Goal: Task Accomplishment & Management: Manage account settings

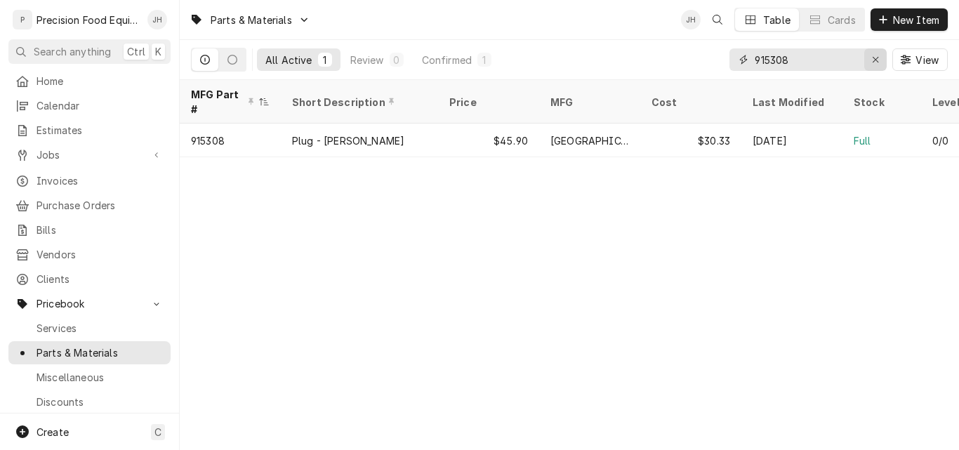
click at [874, 61] on icon "Erase input" at bounding box center [876, 60] width 8 height 10
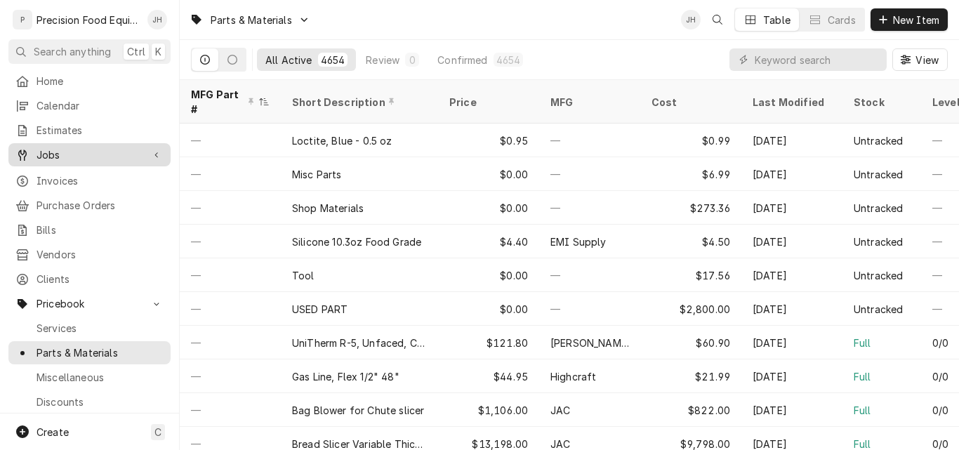
click at [81, 152] on span "Jobs" at bounding box center [89, 154] width 106 height 15
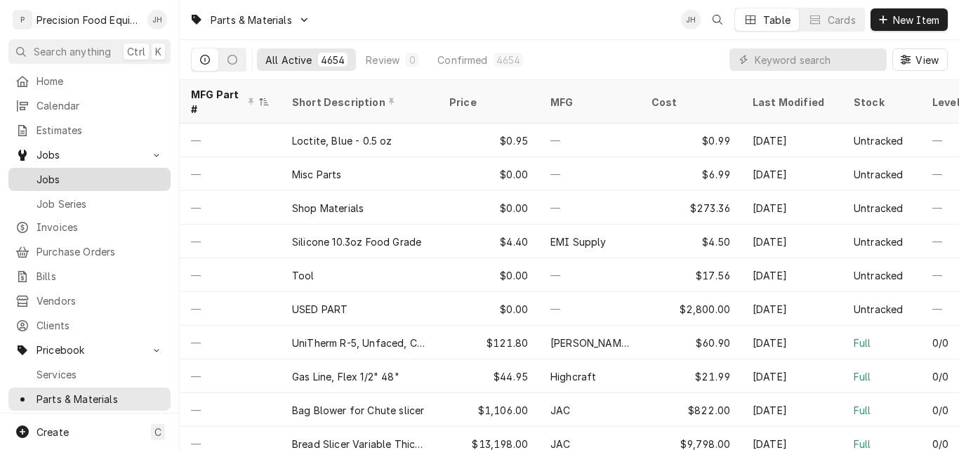
click at [84, 172] on span "Jobs" at bounding box center [99, 179] width 127 height 15
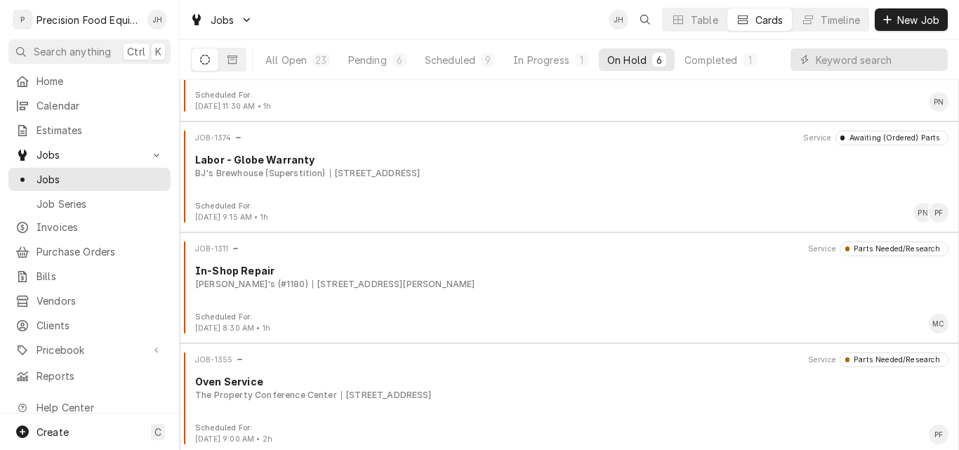
scroll to position [296, 0]
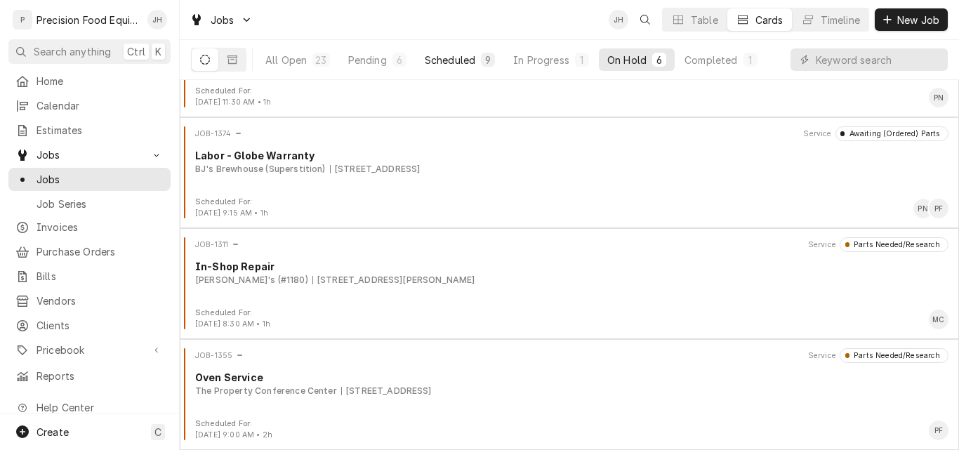
click at [444, 66] on div "Scheduled" at bounding box center [450, 60] width 51 height 15
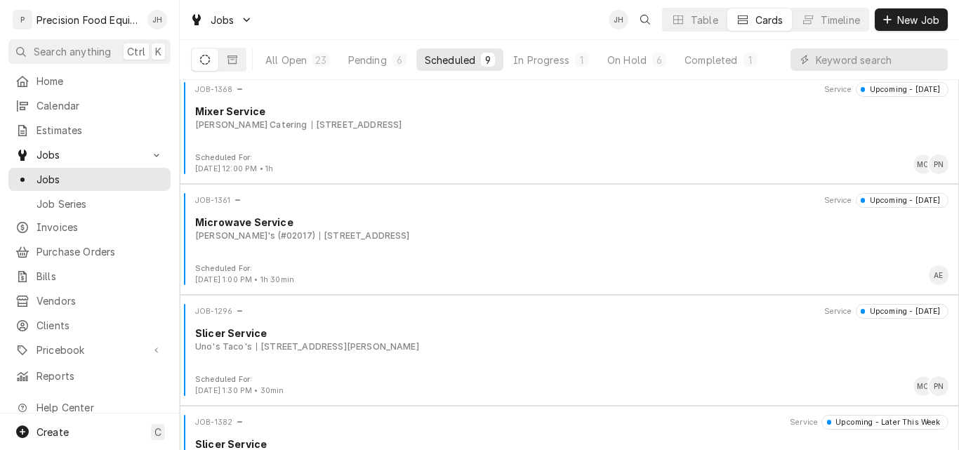
scroll to position [628, 0]
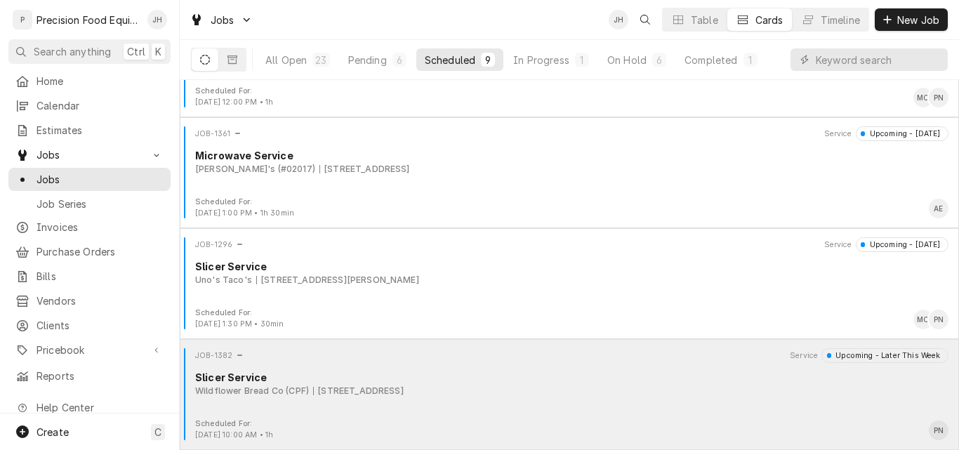
click at [528, 377] on div "Slicer Service" at bounding box center [571, 377] width 753 height 15
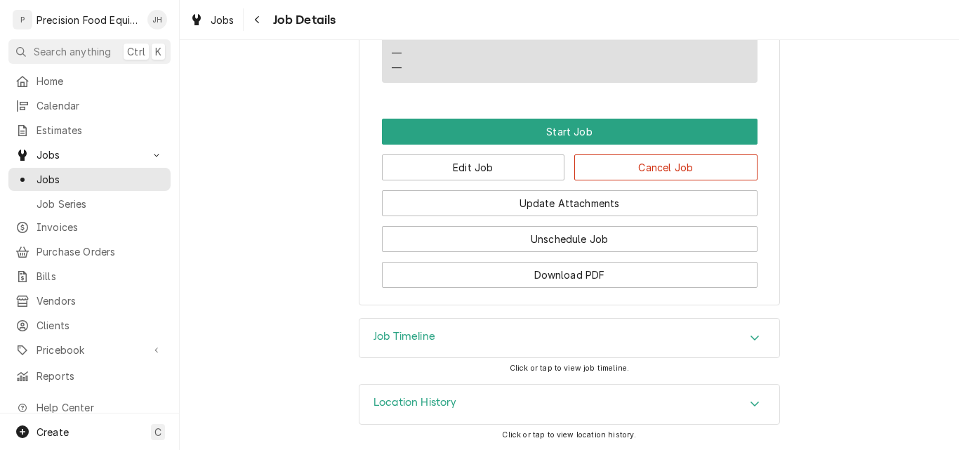
scroll to position [974, 0]
click at [505, 163] on button "Edit Job" at bounding box center [473, 167] width 183 height 26
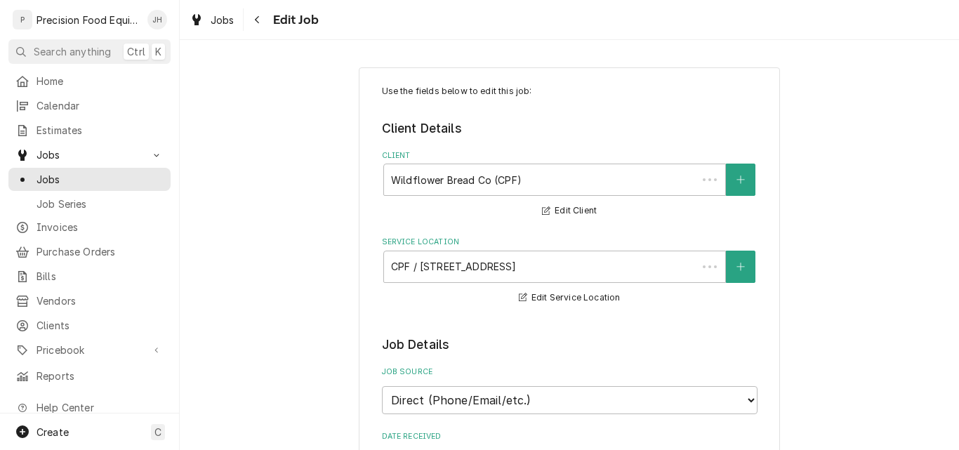
type textarea "x"
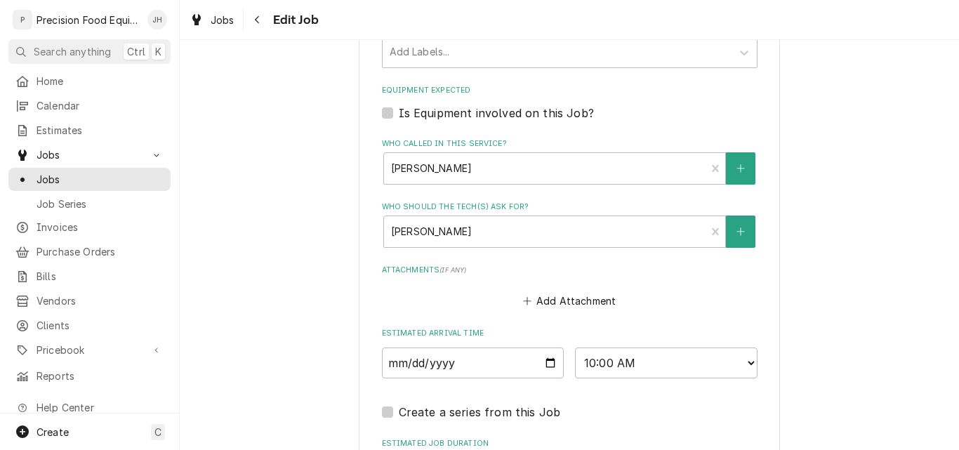
scroll to position [912, 0]
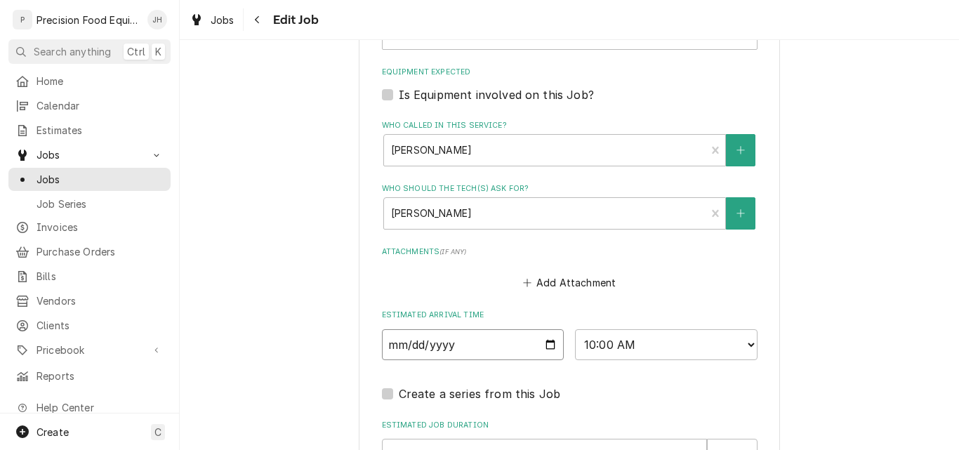
click at [541, 350] on input "2025-08-22" at bounding box center [473, 344] width 182 height 31
type input "2025-08-25"
type textarea "x"
click at [656, 350] on select "AM / PM 6:00 AM 6:15 AM 6:30 AM 6:45 AM 7:00 AM 7:15 AM 7:30 AM 7:45 AM 8:00 AM…" at bounding box center [666, 344] width 182 height 31
select select "12:00:00"
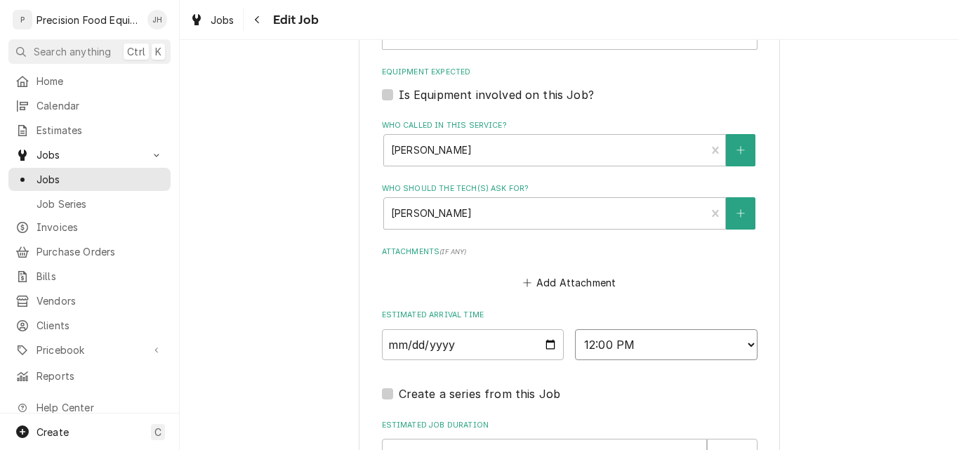
click at [575, 329] on select "AM / PM 6:00 AM 6:15 AM 6:30 AM 6:45 AM 7:00 AM 7:15 AM 7:30 AM 7:45 AM 8:00 AM…" at bounding box center [666, 344] width 182 height 31
type textarea "x"
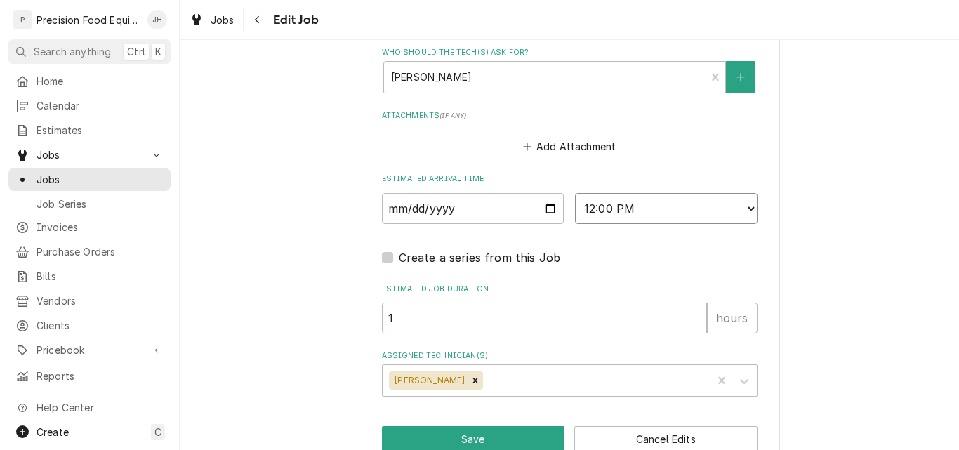
scroll to position [1053, 0]
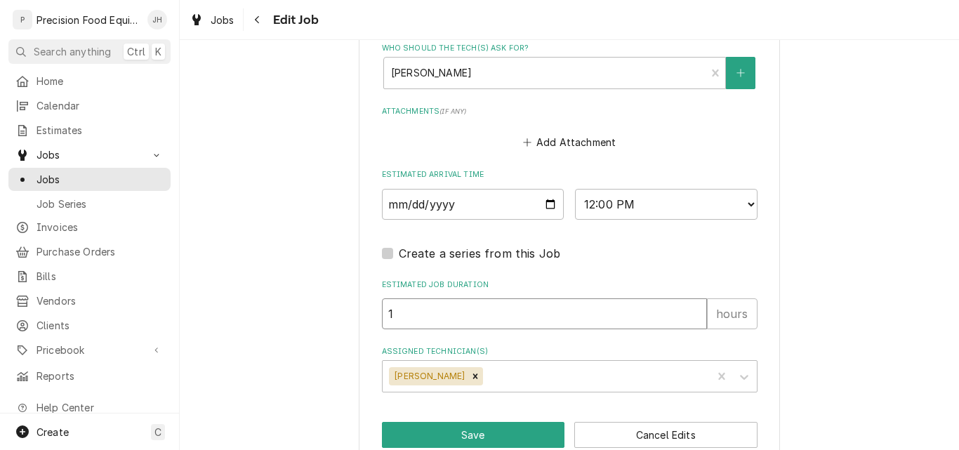
click at [423, 310] on input "1" at bounding box center [544, 313] width 325 height 31
type textarea "x"
type input "2"
type textarea "x"
type input "2"
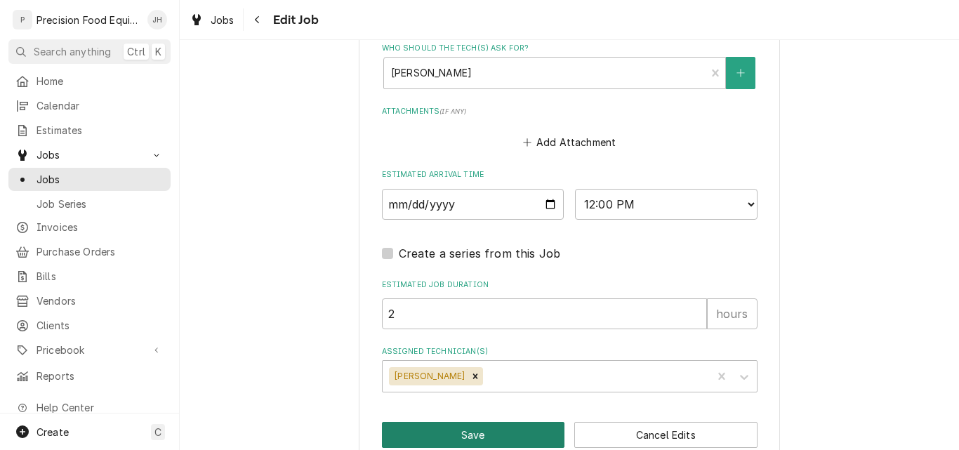
click at [474, 439] on button "Save" at bounding box center [473, 435] width 183 height 26
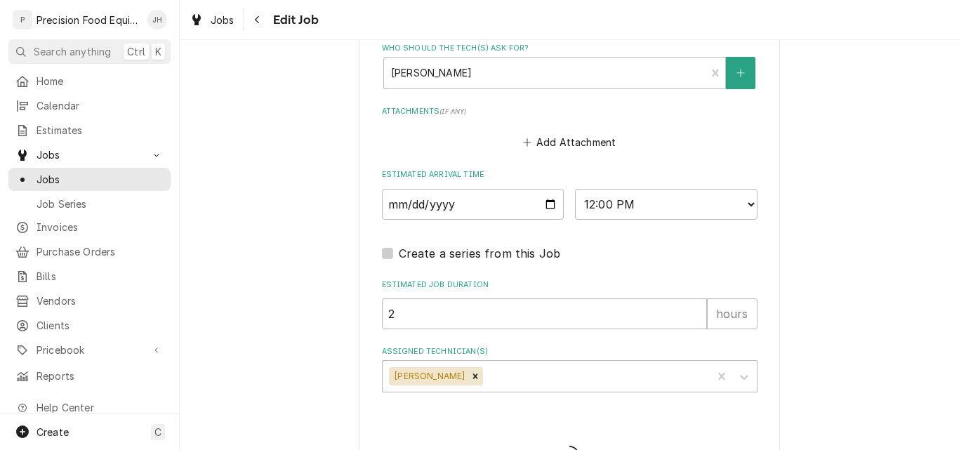
type textarea "x"
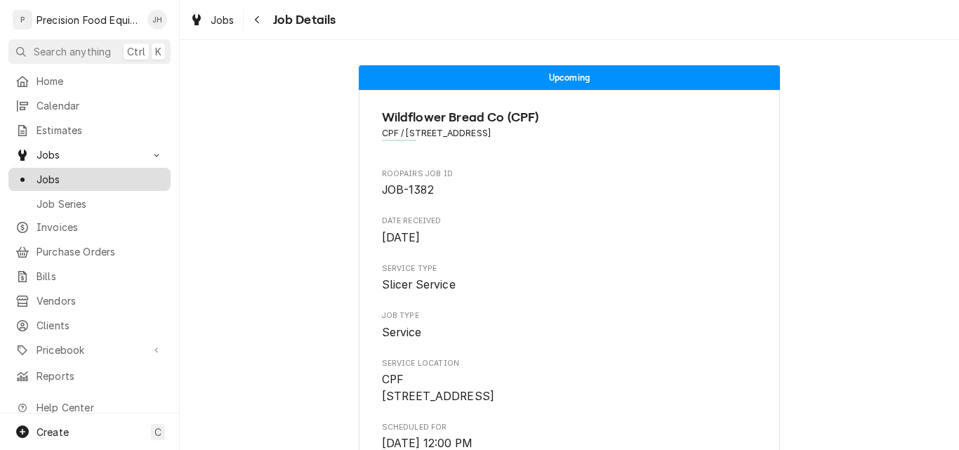
click at [43, 175] on span "Jobs" at bounding box center [99, 179] width 127 height 15
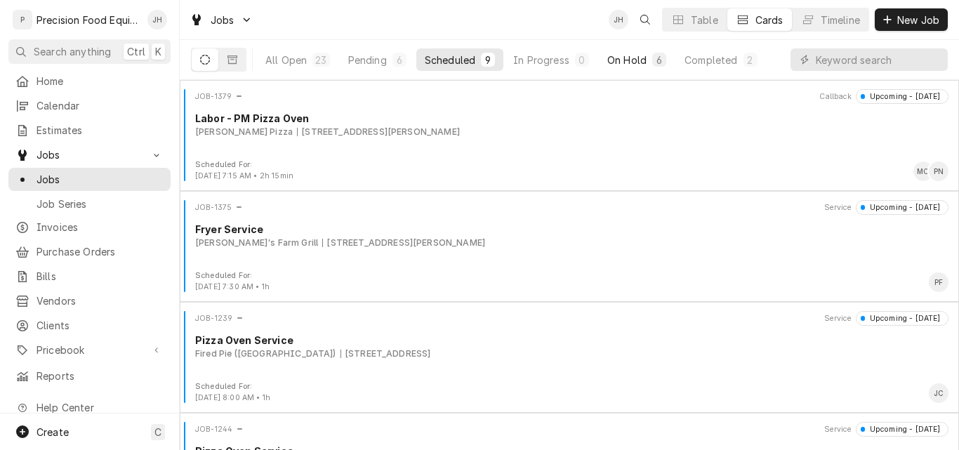
click at [620, 58] on div "On Hold" at bounding box center [626, 60] width 39 height 15
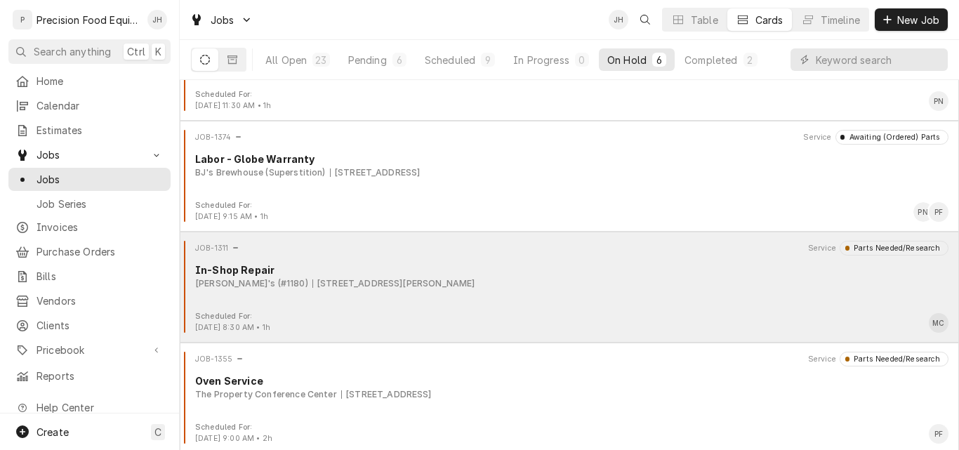
scroll to position [296, 0]
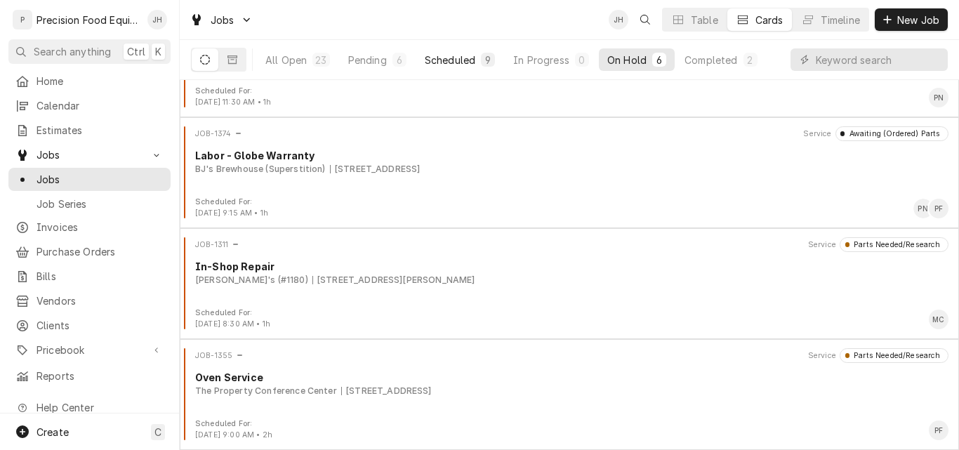
click at [454, 54] on div "Scheduled" at bounding box center [450, 60] width 51 height 15
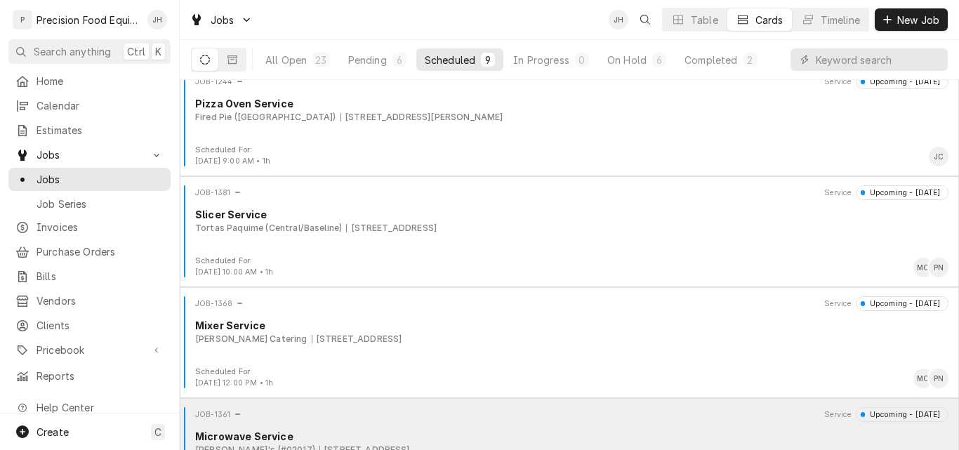
scroll to position [0, 0]
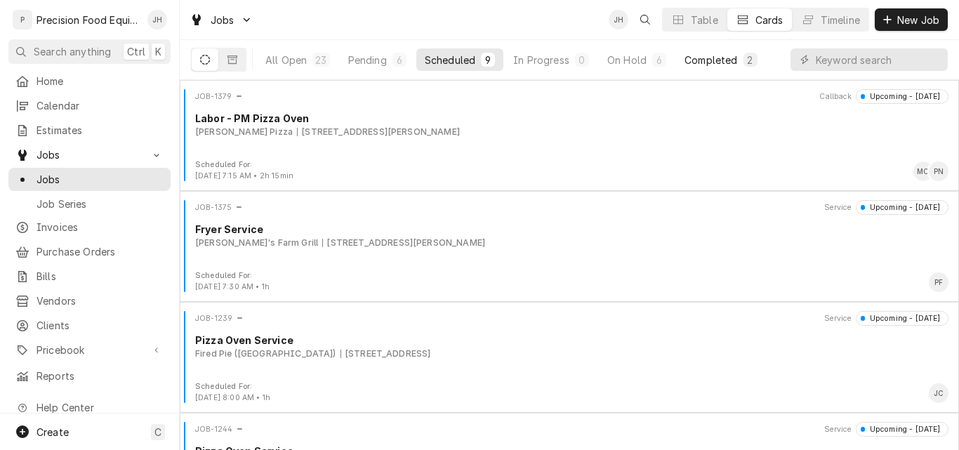
click at [724, 60] on div "Completed" at bounding box center [710, 60] width 53 height 15
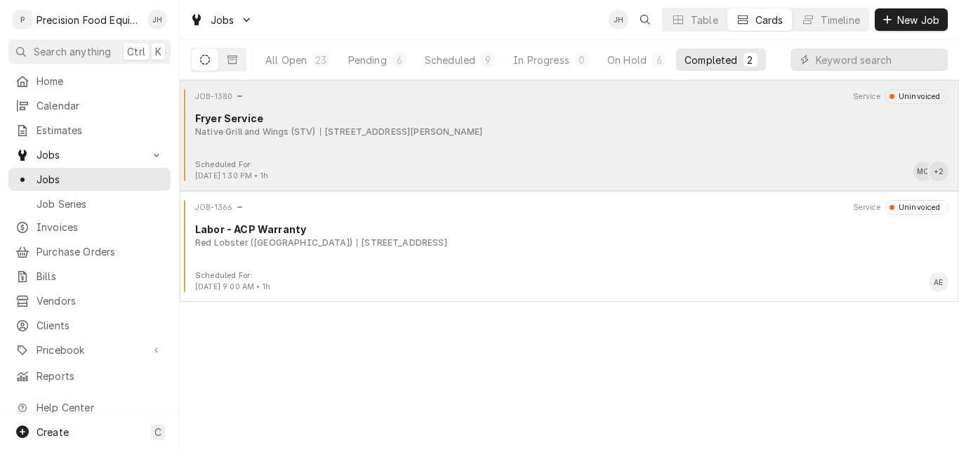
click at [593, 160] on div "Scheduled For: [DATE] 1:30 PM • 1h MC + 2" at bounding box center [569, 170] width 768 height 22
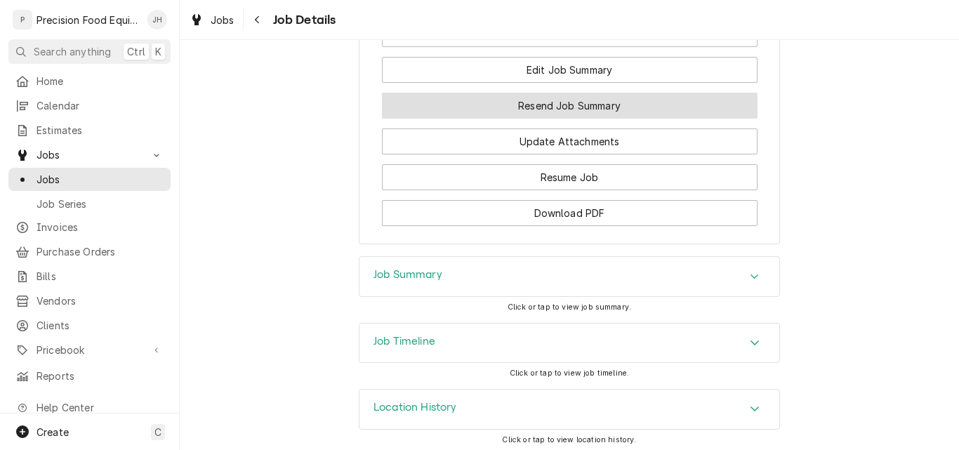
scroll to position [1248, 0]
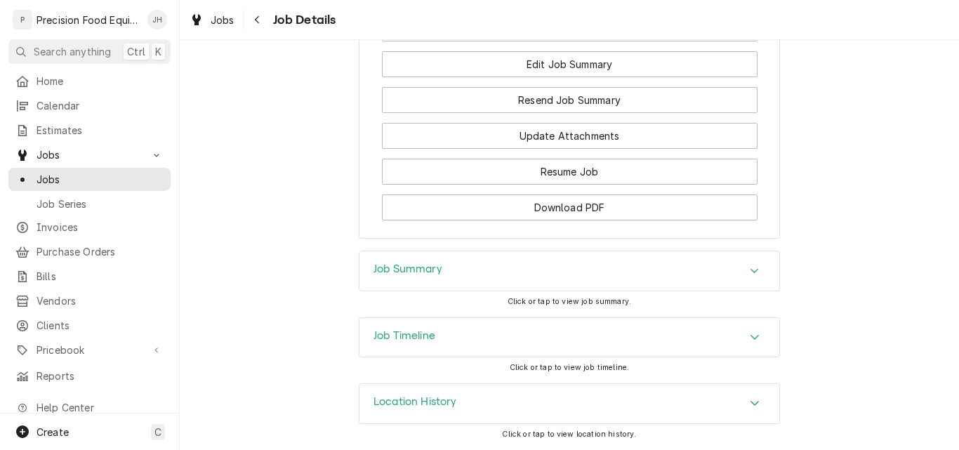
click at [557, 265] on div "Job Summary" at bounding box center [569, 270] width 420 height 39
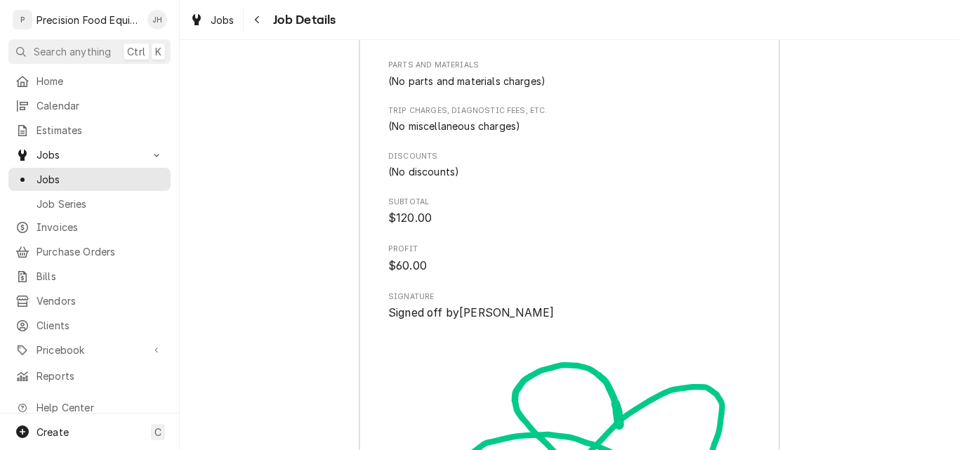
scroll to position [1962, 0]
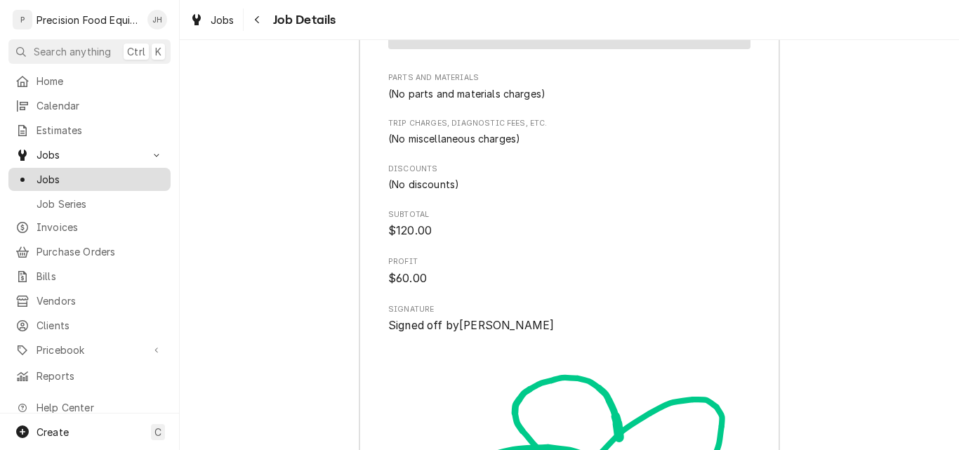
click at [70, 173] on span "Jobs" at bounding box center [99, 179] width 127 height 15
